Goal: Information Seeking & Learning: Learn about a topic

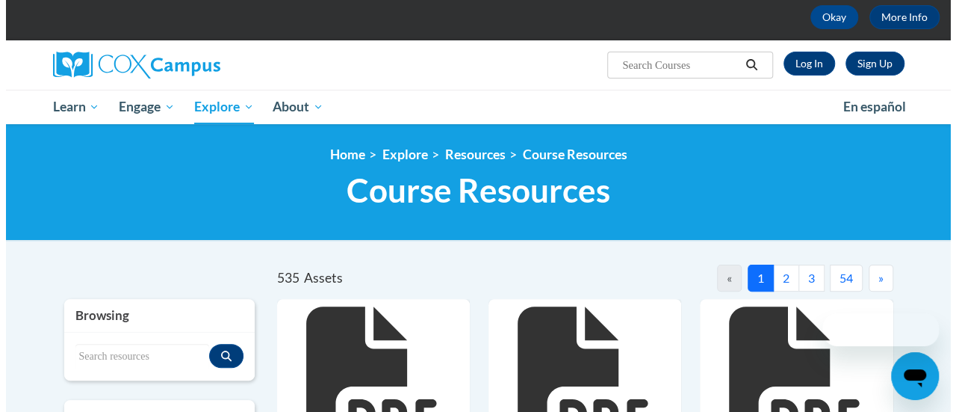
scroll to position [299, 0]
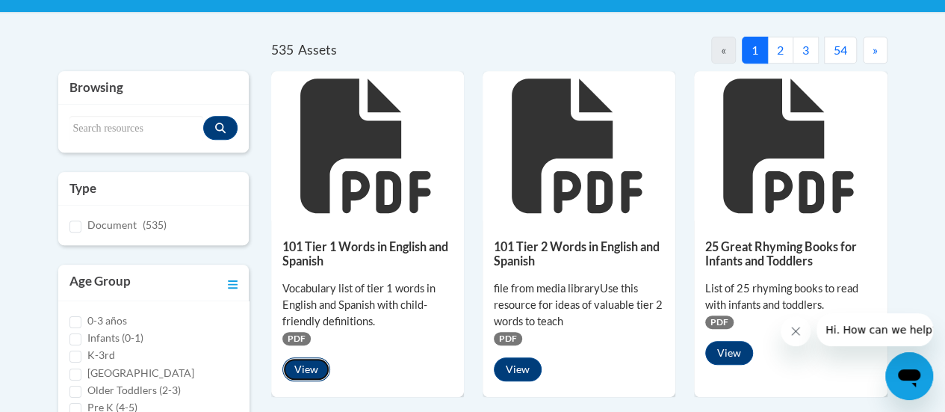
click at [308, 369] on button "View" at bounding box center [306, 369] width 48 height 24
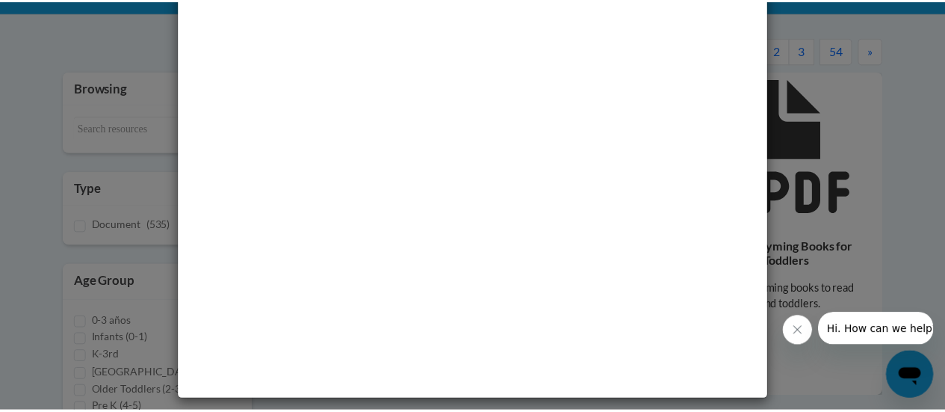
scroll to position [0, 0]
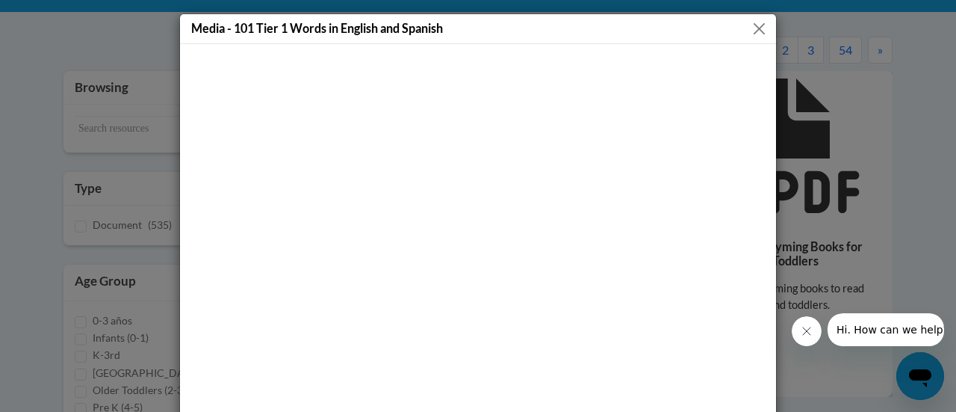
click at [754, 25] on button "Close" at bounding box center [759, 28] width 19 height 19
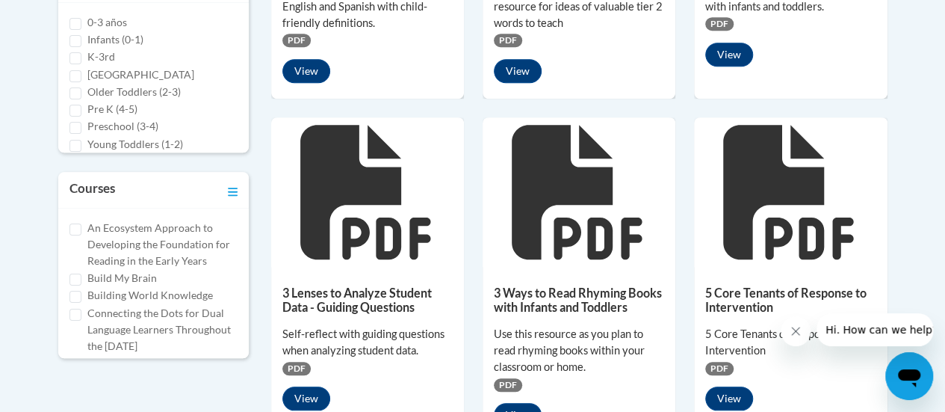
scroll to position [598, 0]
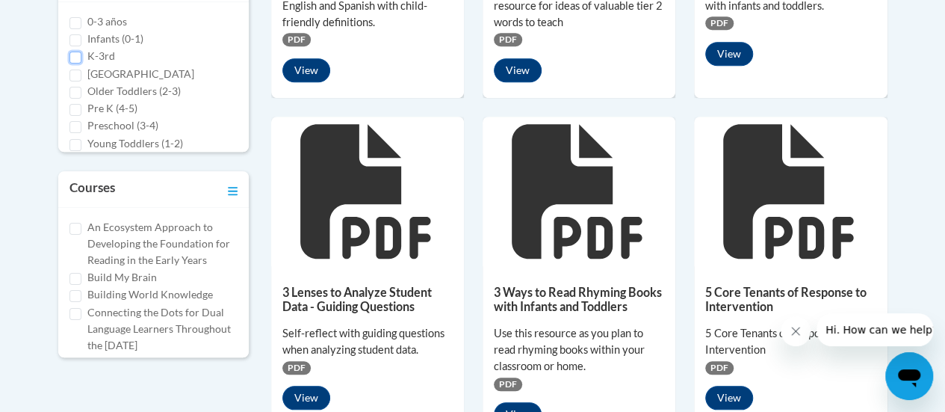
click at [76, 53] on input "K-3rd" at bounding box center [75, 58] width 12 height 12
checkbox input "true"
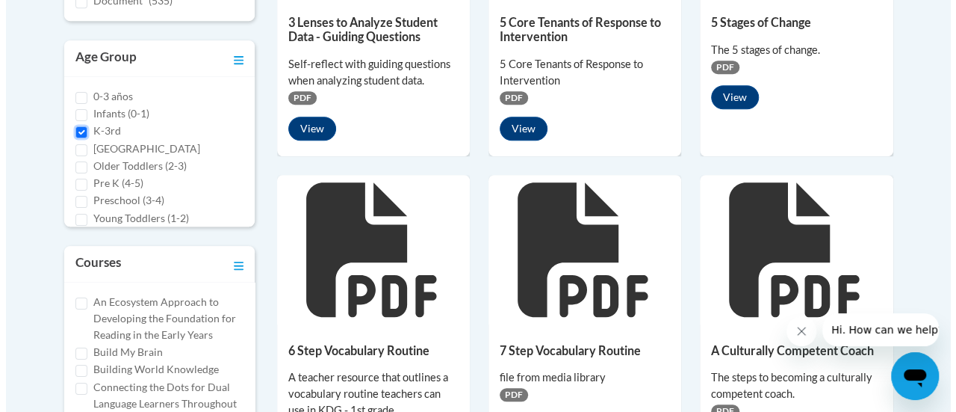
scroll to position [299, 0]
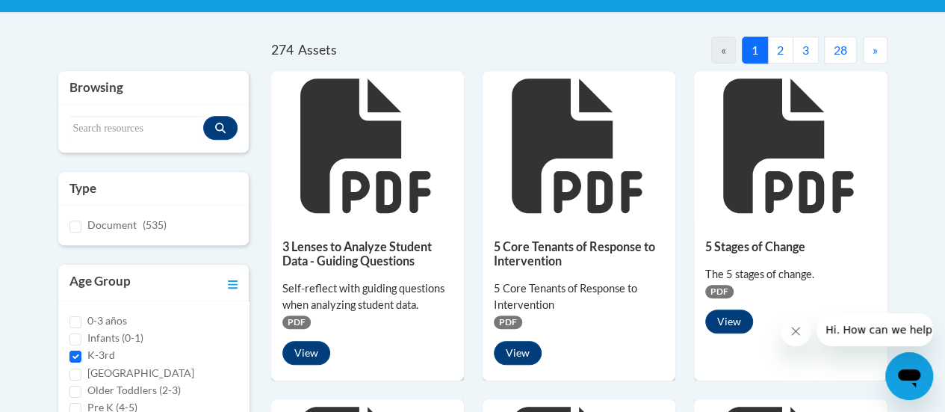
click at [785, 50] on button "2" at bounding box center [780, 50] width 26 height 27
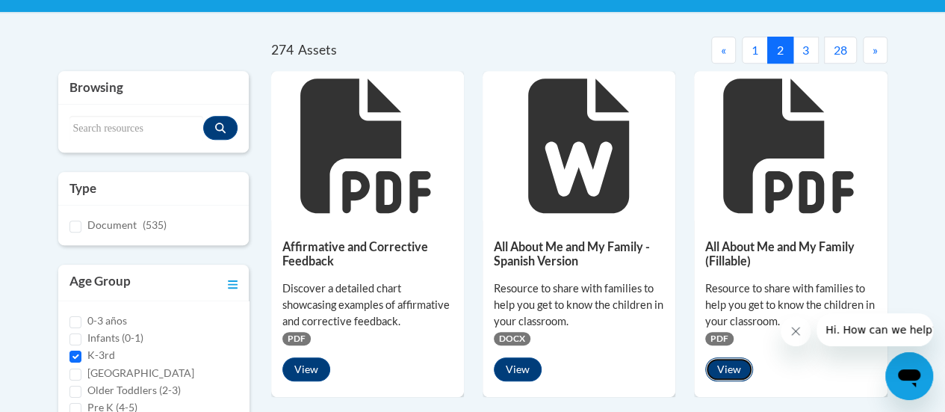
click at [733, 367] on button "View" at bounding box center [729, 369] width 48 height 24
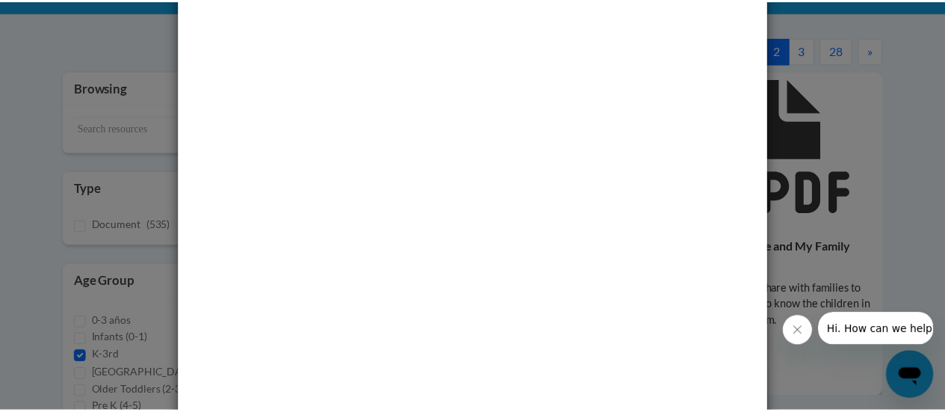
scroll to position [0, 0]
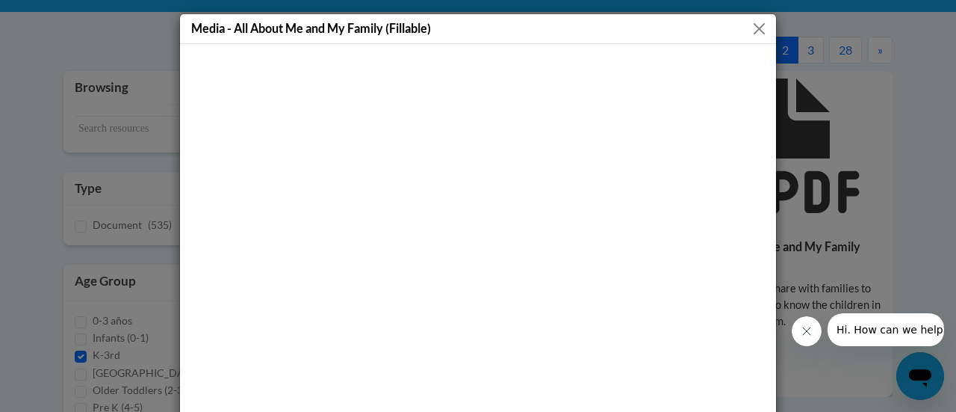
click at [758, 24] on button "Close" at bounding box center [759, 28] width 19 height 19
